Goal: Task Accomplishment & Management: Use online tool/utility

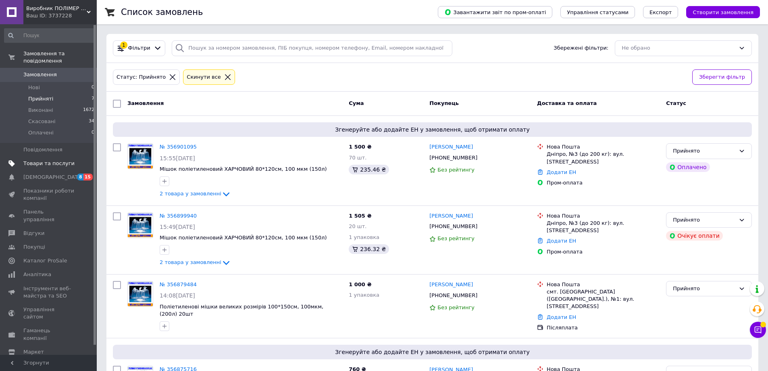
click at [60, 160] on span "Товари та послуги" at bounding box center [48, 163] width 51 height 7
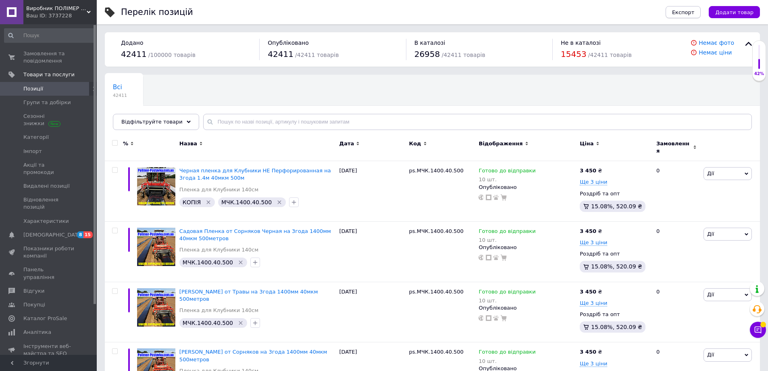
click at [692, 14] on span "Експорт" at bounding box center [683, 12] width 23 height 6
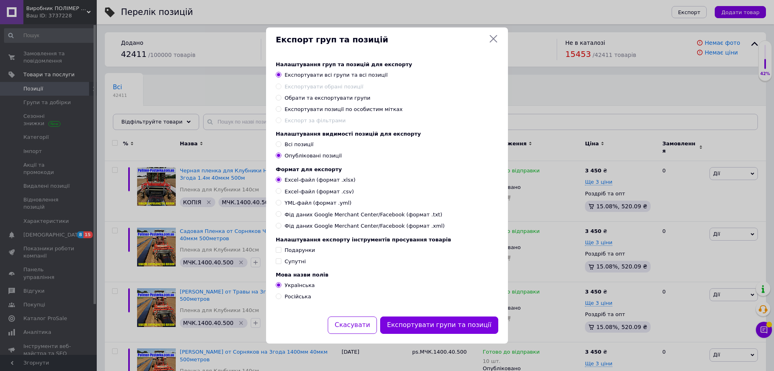
click at [372, 108] on span "Експортувати позиції по особистим мітках" at bounding box center [344, 109] width 118 height 6
click at [281, 108] on input "Експортувати позиції по особистим мітках" at bounding box center [278, 108] width 5 height 5
radio input "true"
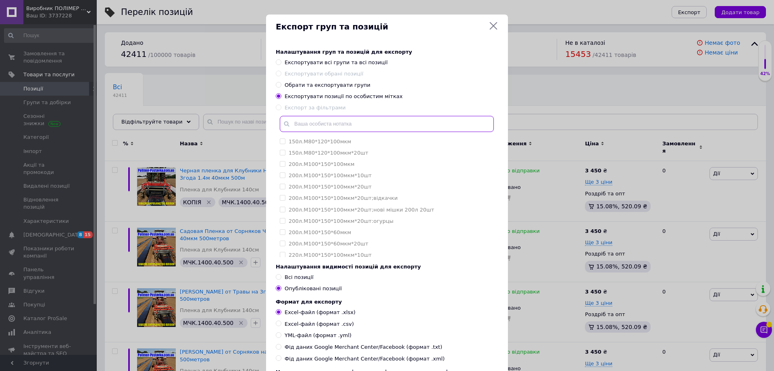
click at [424, 122] on input "text" at bounding box center [387, 124] width 214 height 16
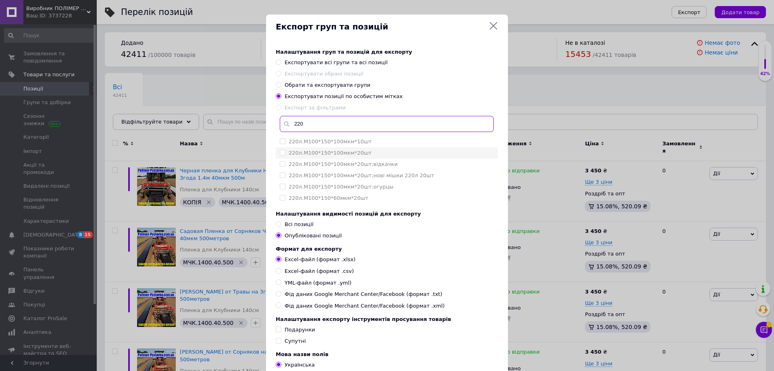
type input "220"
click at [320, 153] on label "220л.М100*150*100мкм*20шт" at bounding box center [330, 153] width 83 height 6
checkbox input "true"
click at [319, 165] on label "220л.М100*150*100мкм*20шт;відкачки" at bounding box center [343, 164] width 109 height 6
checkbox input "true"
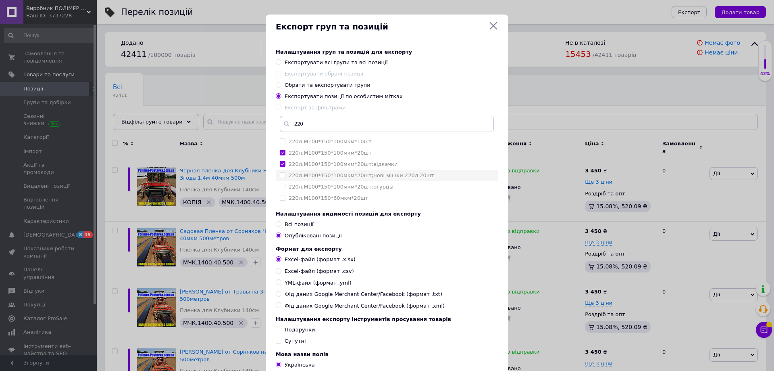
click at [312, 176] on label "220л.М100*150*100мкм*20шт;нові мішки 220л 20шт" at bounding box center [362, 175] width 146 height 6
checkbox input "true"
click at [319, 188] on label "220л.М100*150*100мкм*20шт:огурцы" at bounding box center [341, 186] width 105 height 6
checkbox input "true"
click at [317, 202] on div "220л.М100*150*60мкм*20шт" at bounding box center [329, 197] width 80 height 7
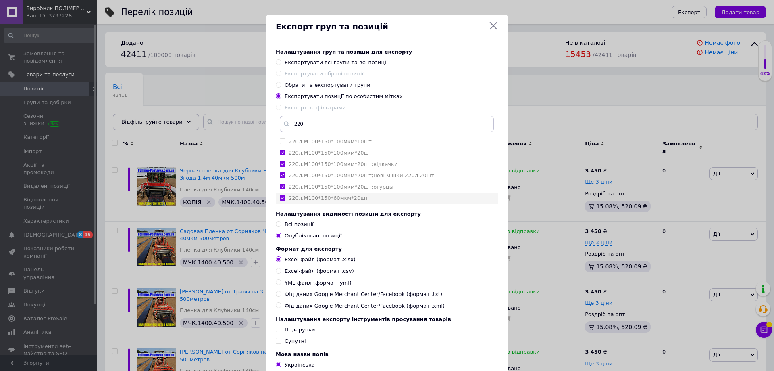
click at [285, 200] on input "220л.М100*150*60мкм*20шт" at bounding box center [282, 197] width 5 height 5
checkbox input "false"
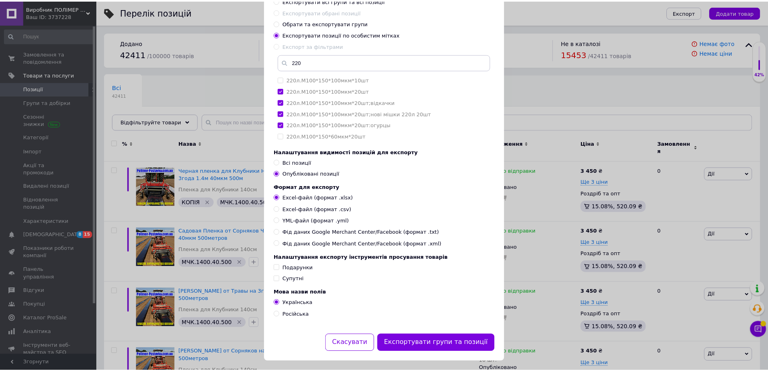
scroll to position [73, 0]
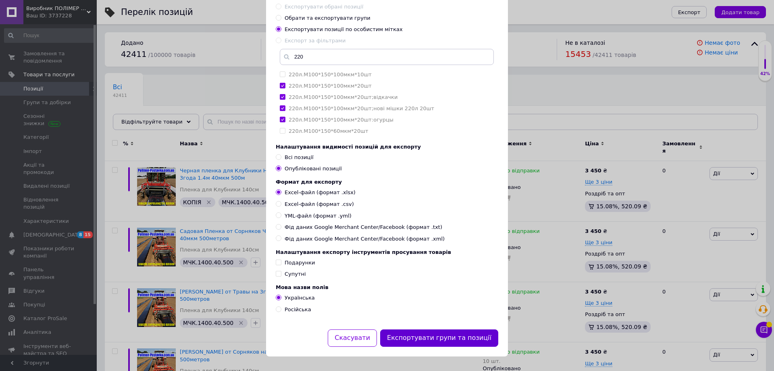
click at [449, 338] on button "Експортувати групи та позиції" at bounding box center [439, 337] width 118 height 17
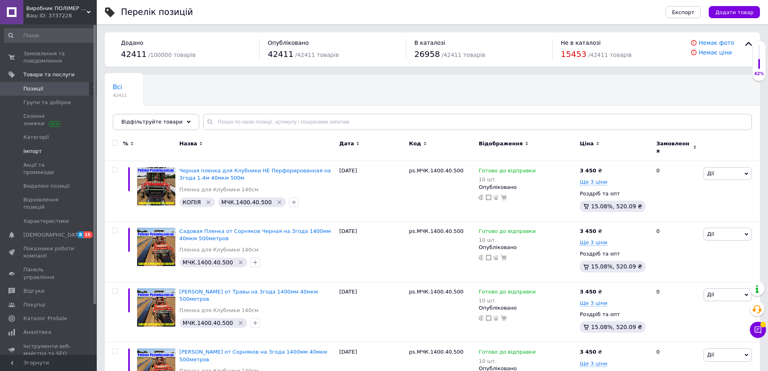
click at [38, 150] on span "Імпорт" at bounding box center [32, 151] width 19 height 7
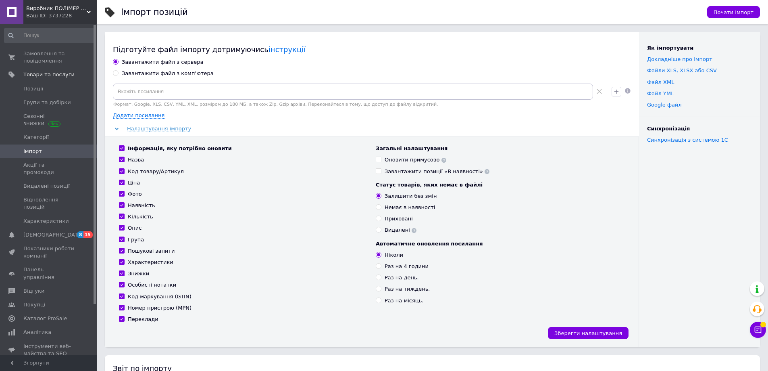
click at [172, 70] on div "Завантажити файл з комп'ютера" at bounding box center [168, 73] width 92 height 7
click at [118, 70] on input "Завантажити файл з комп'ютера" at bounding box center [115, 72] width 5 height 5
radio input "true"
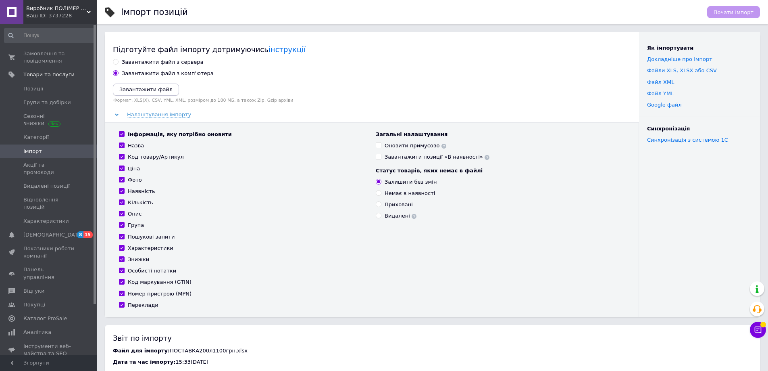
click at [160, 88] on icon "Завантажити файл" at bounding box center [145, 89] width 53 height 6
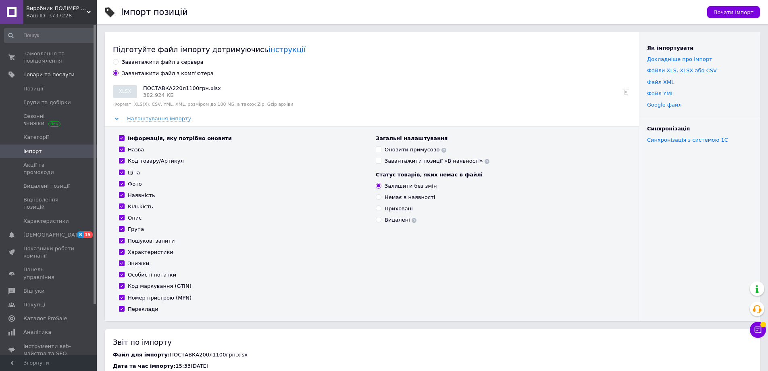
click at [123, 137] on input "Інформація, яку потрібно оновити" at bounding box center [121, 137] width 5 height 5
checkbox input "false"
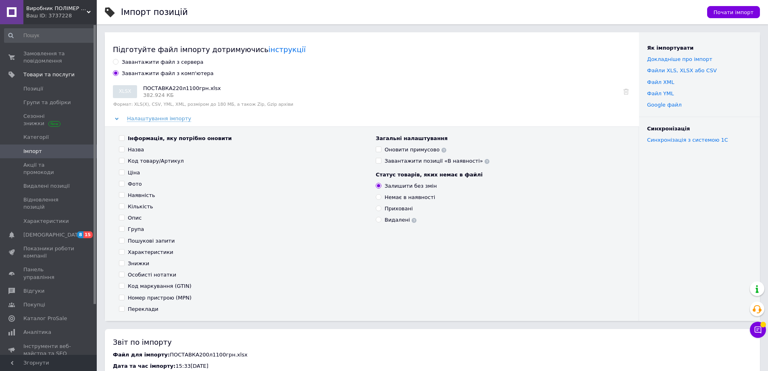
checkbox input "false"
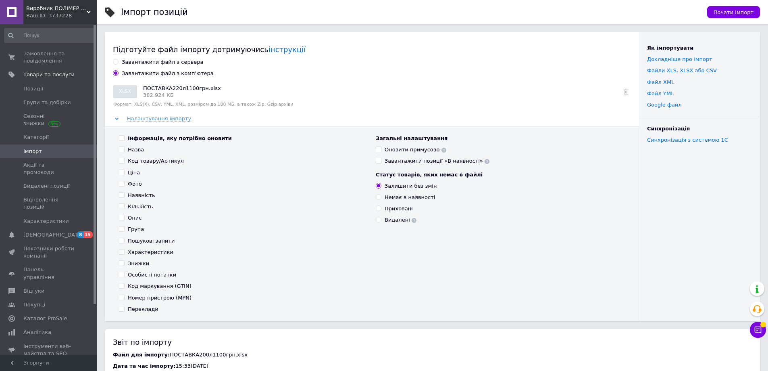
checkbox input "false"
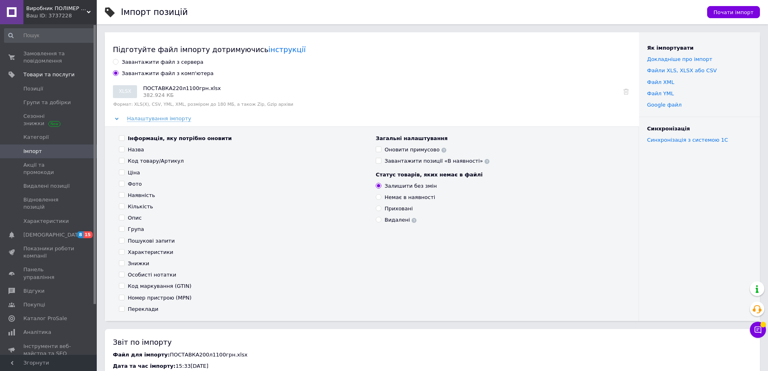
checkbox input "false"
click at [121, 172] on input "Ціна" at bounding box center [121, 171] width 5 height 5
checkbox input "true"
click at [740, 10] on span "Почати імпорт" at bounding box center [734, 12] width 40 height 6
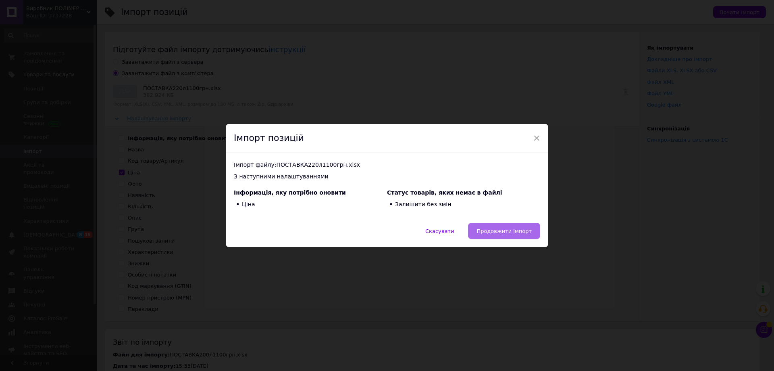
click at [507, 228] on span "Продовжити імпорт" at bounding box center [504, 231] width 55 height 6
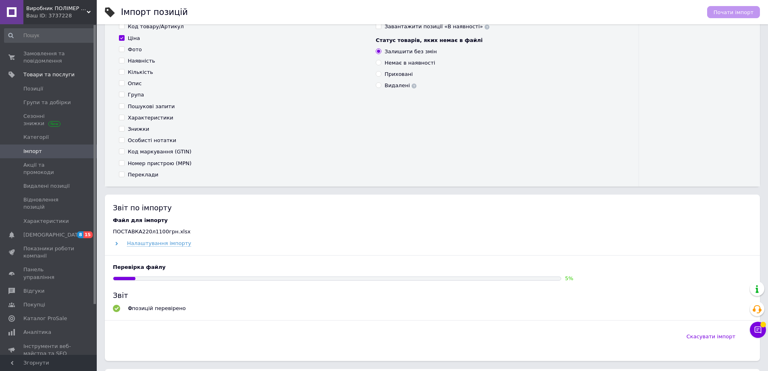
scroll to position [161, 0]
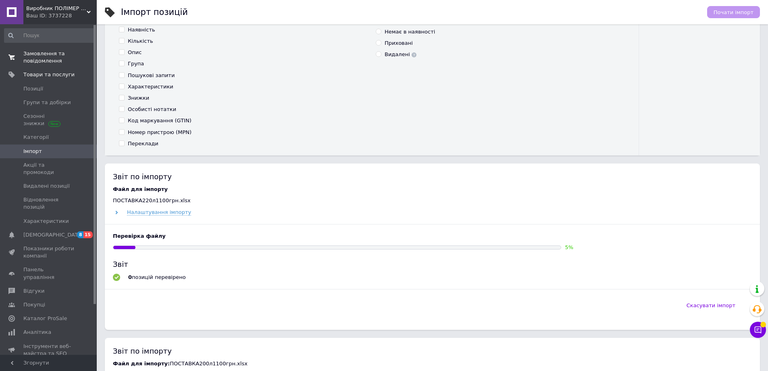
click at [51, 55] on span "Замовлення та повідомлення" at bounding box center [48, 57] width 51 height 15
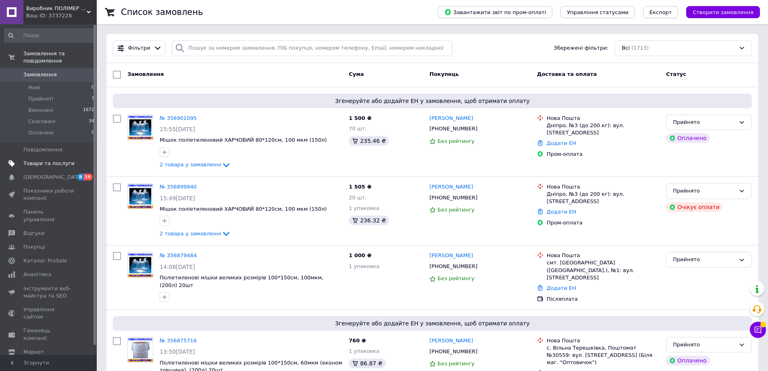
click at [53, 160] on span "Товари та послуги" at bounding box center [48, 163] width 51 height 7
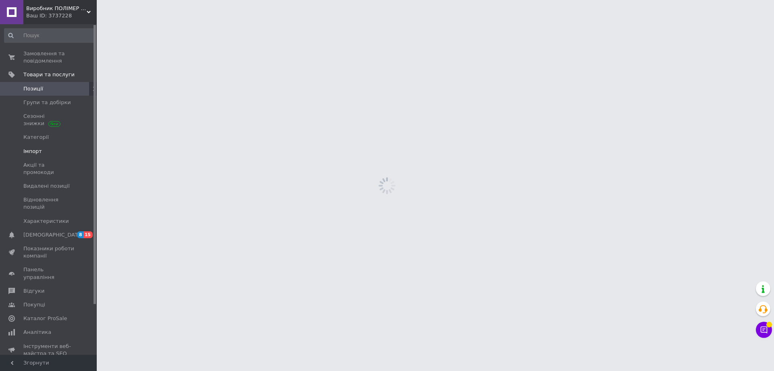
drag, startPoint x: 38, startPoint y: 154, endPoint x: 44, endPoint y: 156, distance: 6.0
click at [38, 154] on span "Імпорт" at bounding box center [32, 151] width 19 height 7
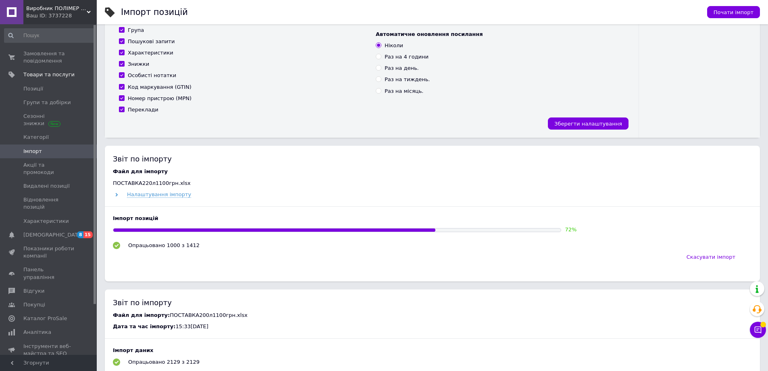
scroll to position [282, 0]
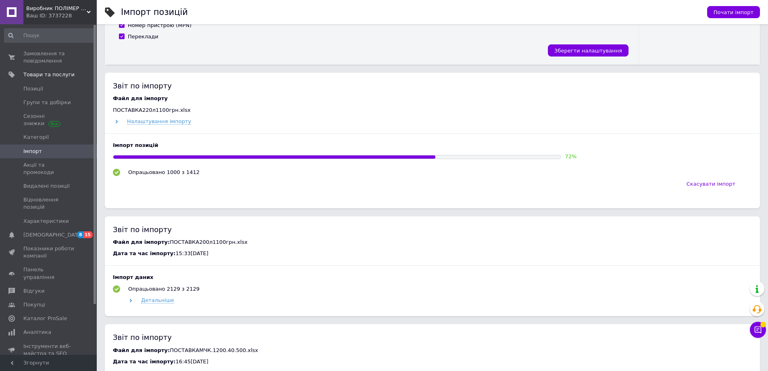
click at [42, 152] on span "Імпорт" at bounding box center [48, 151] width 51 height 7
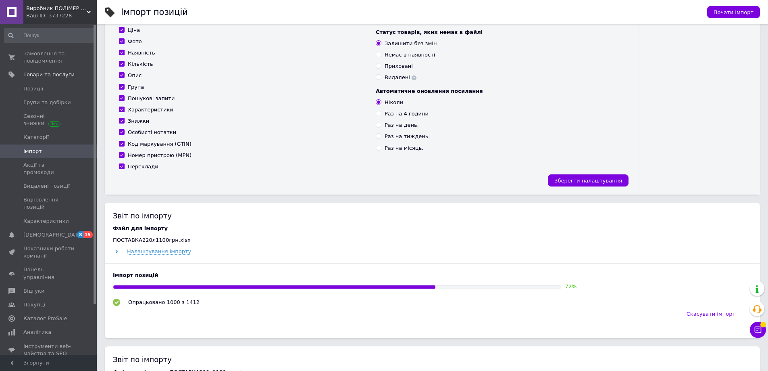
scroll to position [202, 0]
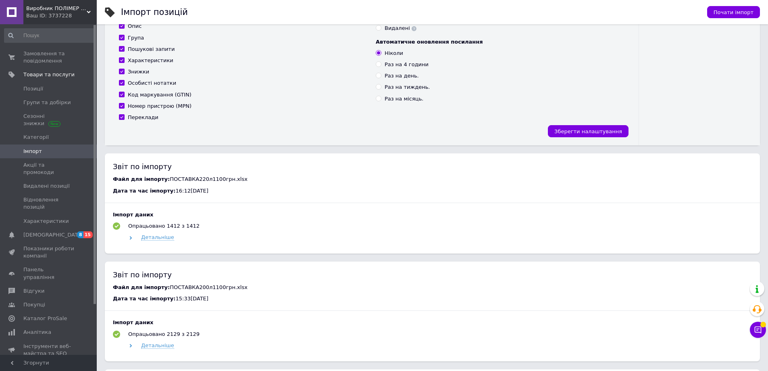
click at [63, 146] on link "Імпорт" at bounding box center [49, 151] width 99 height 14
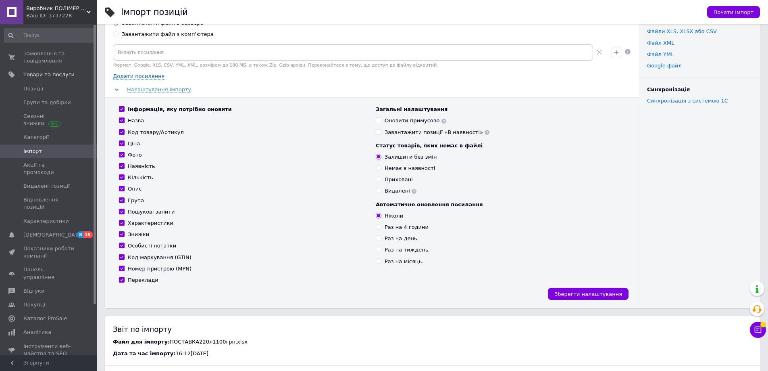
scroll to position [0, 0]
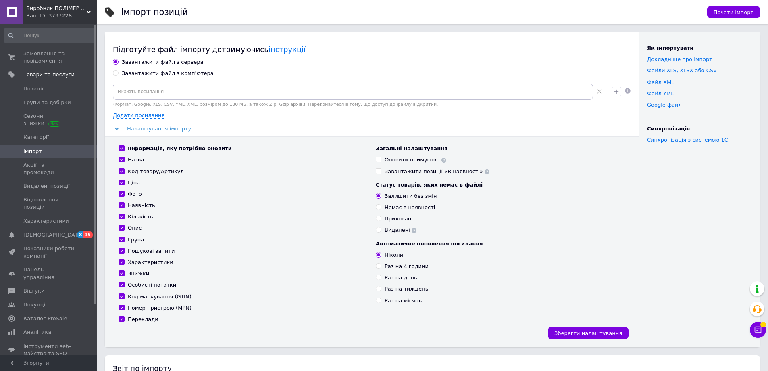
click at [140, 73] on div "Завантажити файл з комп'ютера" at bounding box center [168, 73] width 92 height 7
click at [118, 73] on input "Завантажити файл з комп'ютера" at bounding box center [115, 72] width 5 height 5
radio input "true"
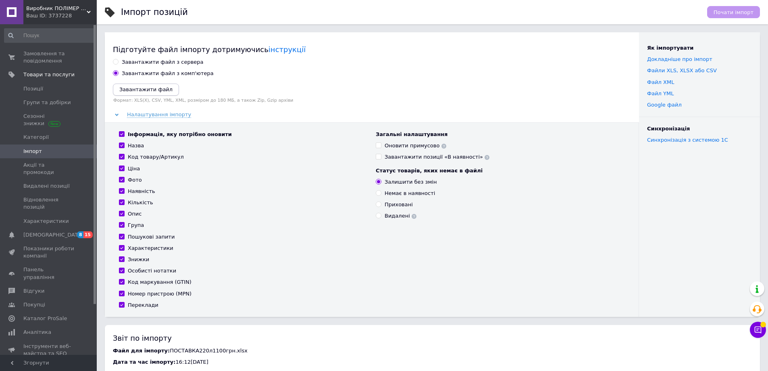
click at [162, 88] on icon "Завантажити файл" at bounding box center [145, 89] width 53 height 6
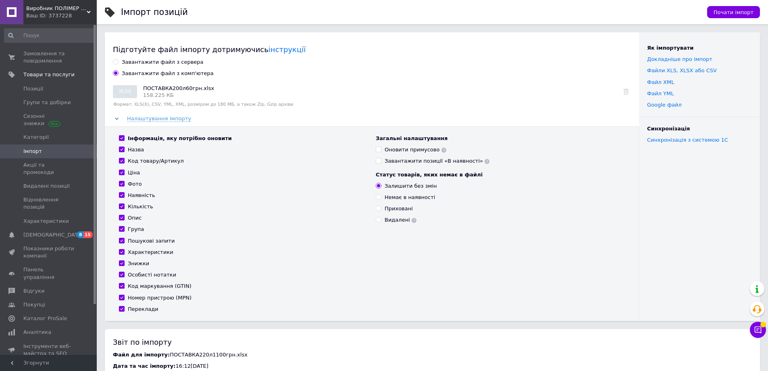
click at [123, 135] on label "Інформація, яку потрібно оновити" at bounding box center [175, 138] width 113 height 7
click at [123, 135] on input "Інформація, яку потрібно оновити" at bounding box center [121, 137] width 5 height 5
checkbox input "false"
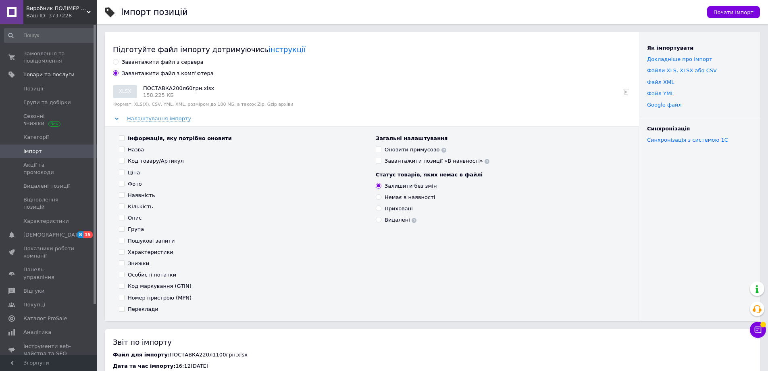
checkbox input "false"
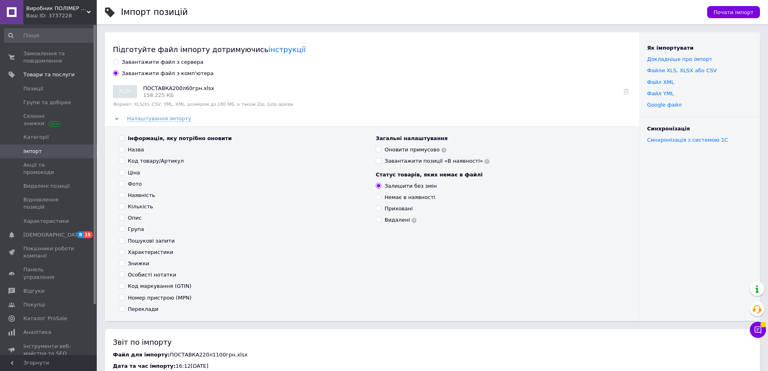
checkbox input "false"
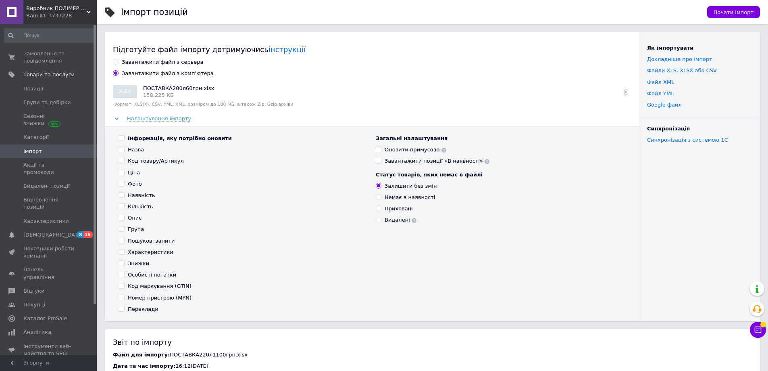
checkbox input "false"
click at [123, 172] on input "Ціна" at bounding box center [121, 171] width 5 height 5
checkbox input "true"
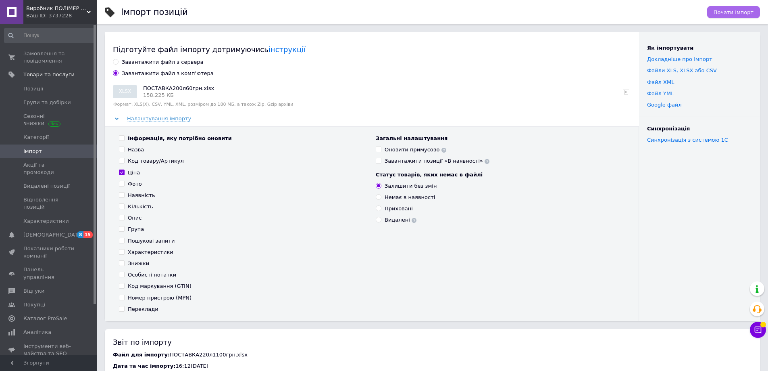
click at [737, 12] on span "Почати імпорт" at bounding box center [734, 12] width 40 height 6
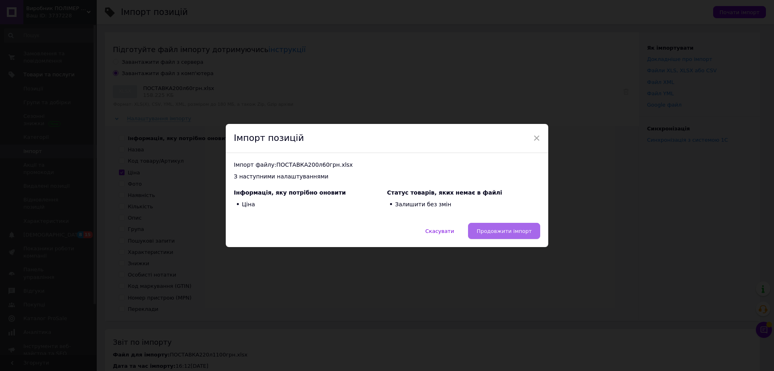
click at [504, 226] on button "Продовжити імпорт" at bounding box center [504, 231] width 72 height 16
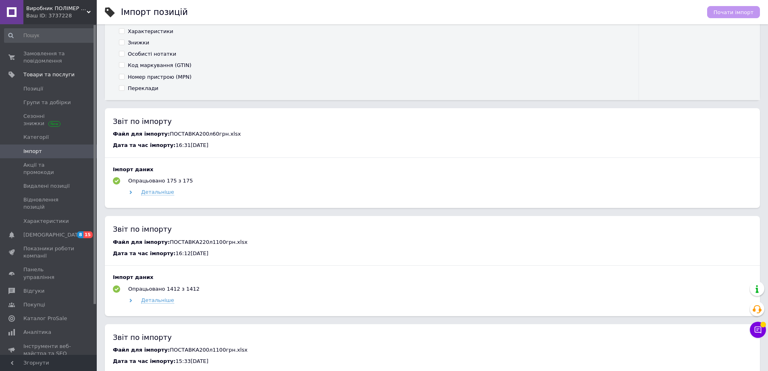
scroll to position [323, 0]
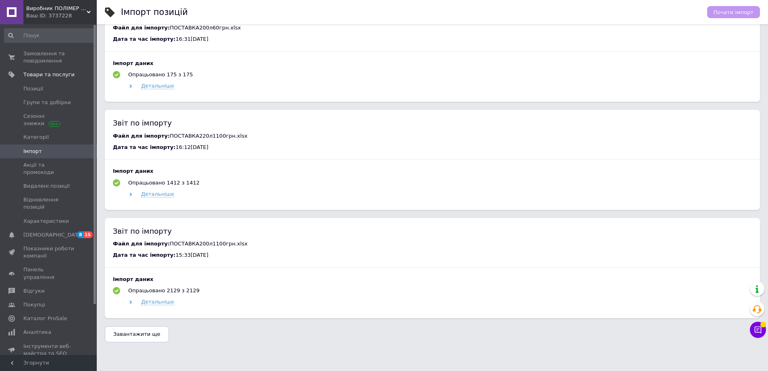
click at [62, 148] on span "Імпорт" at bounding box center [48, 151] width 51 height 7
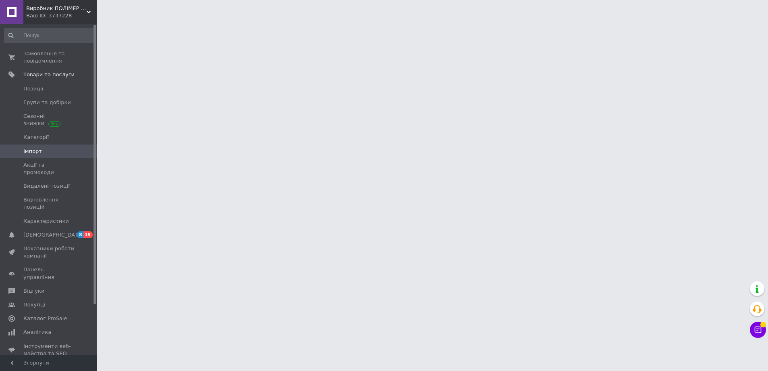
scroll to position [0, 0]
